Goal: Task Accomplishment & Management: Manage account settings

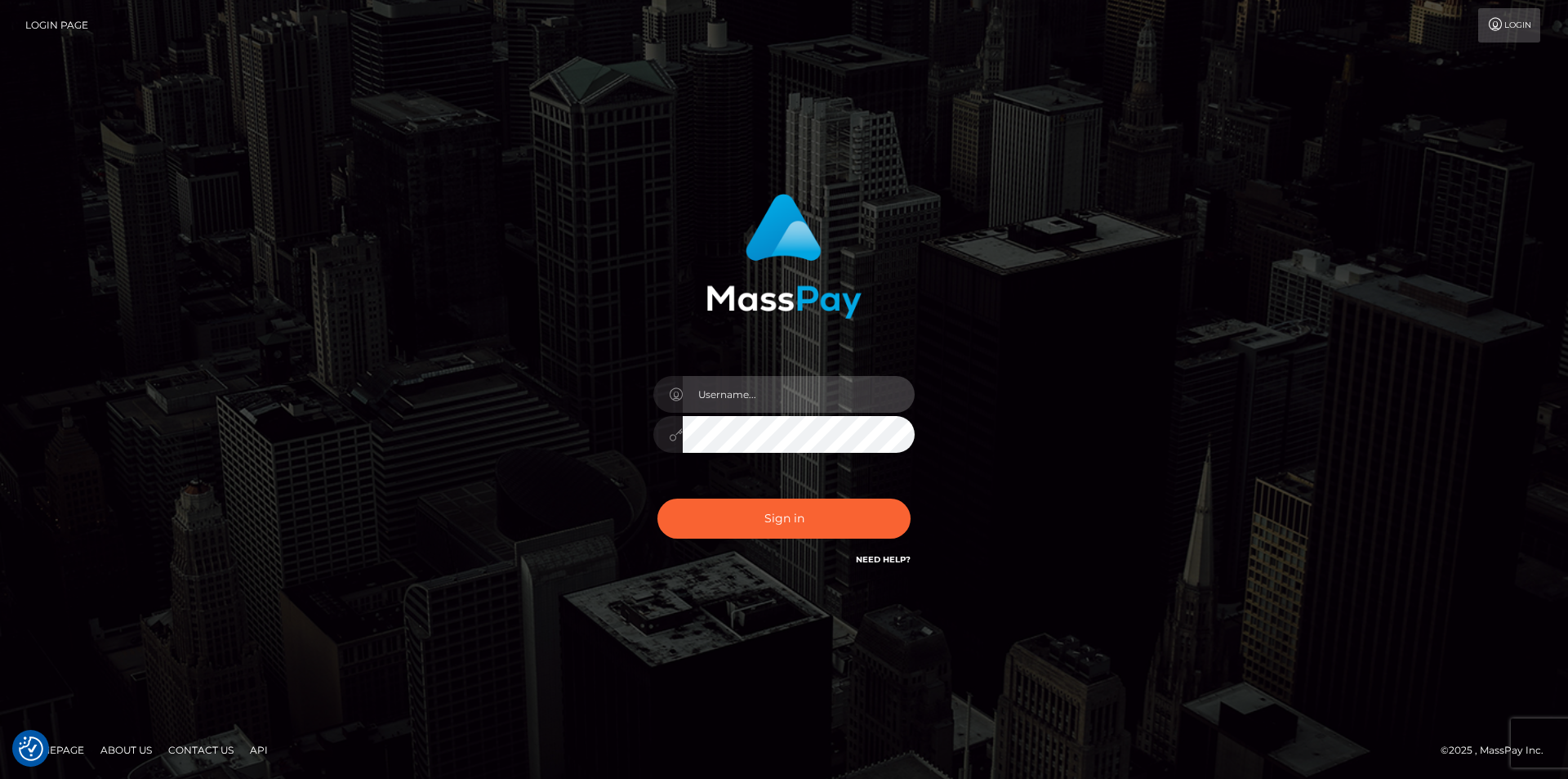
type input "dszikszai"
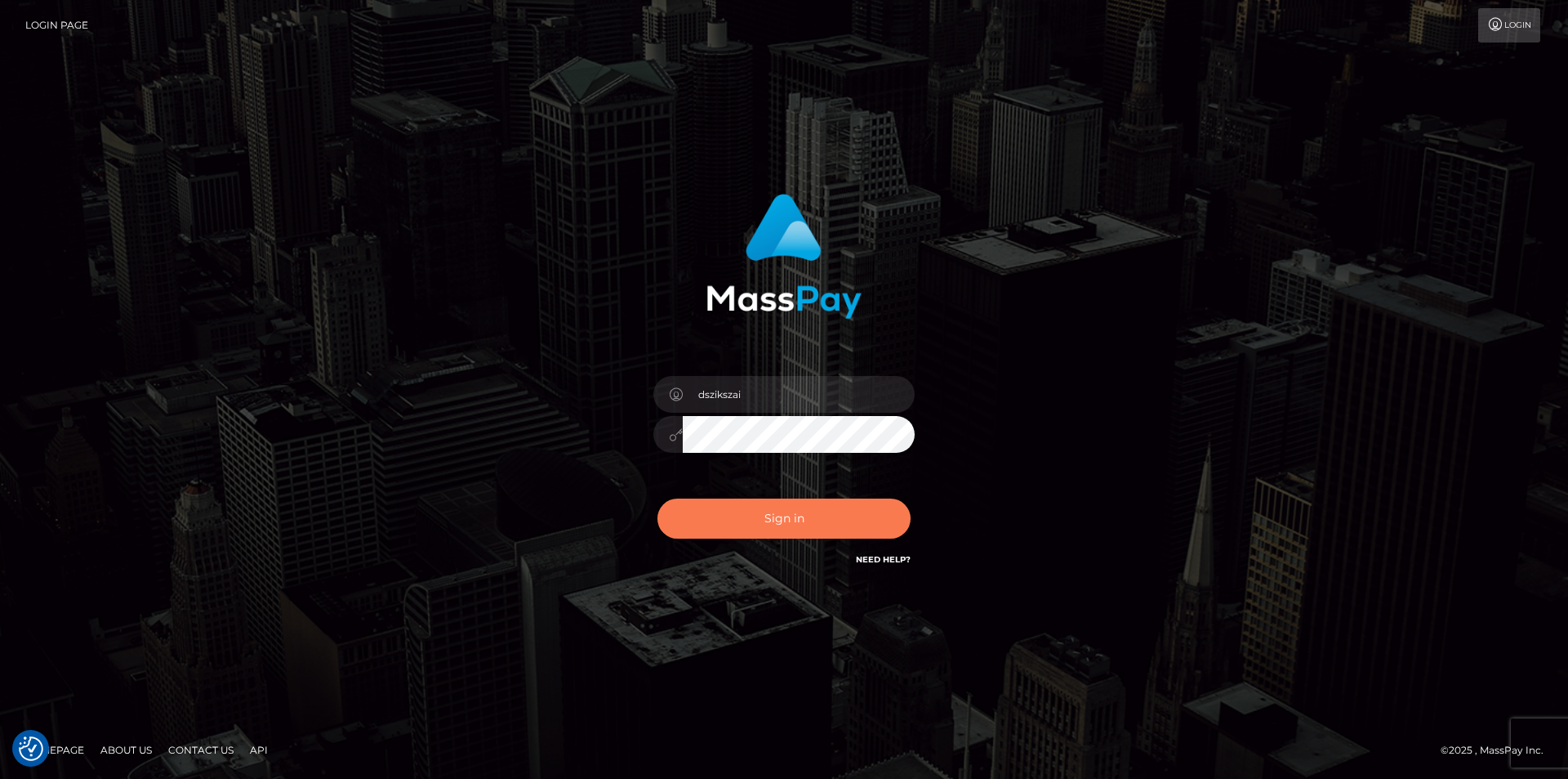
click at [861, 535] on button "Sign in" at bounding box center [784, 518] width 253 height 40
type input "dszikszai"
click at [830, 528] on button "Sign in" at bounding box center [784, 518] width 253 height 40
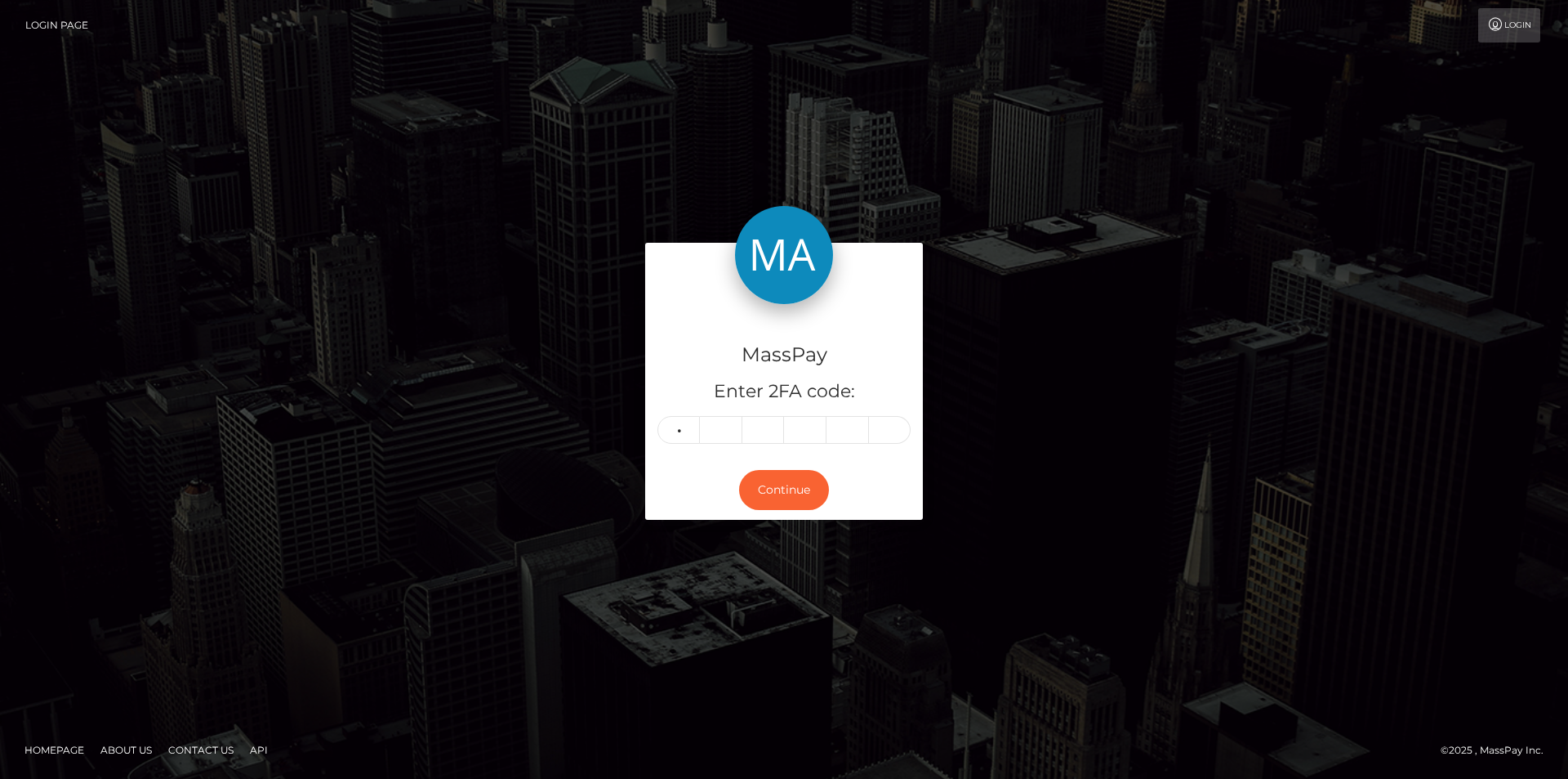
type input "8"
type input "9"
type input "7"
type input "2"
type input "1"
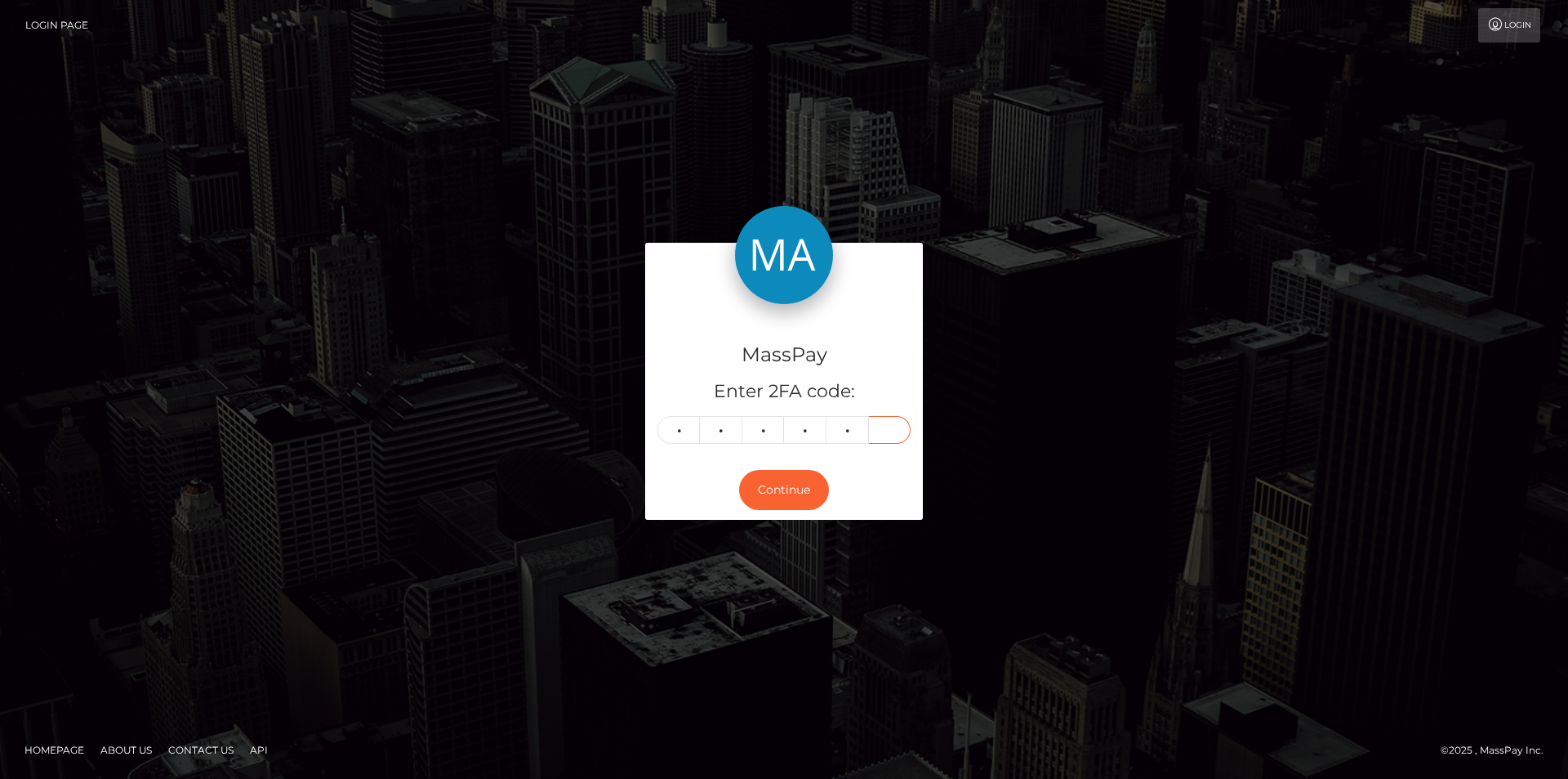
type input "7"
